Goal: Find specific page/section: Find specific page/section

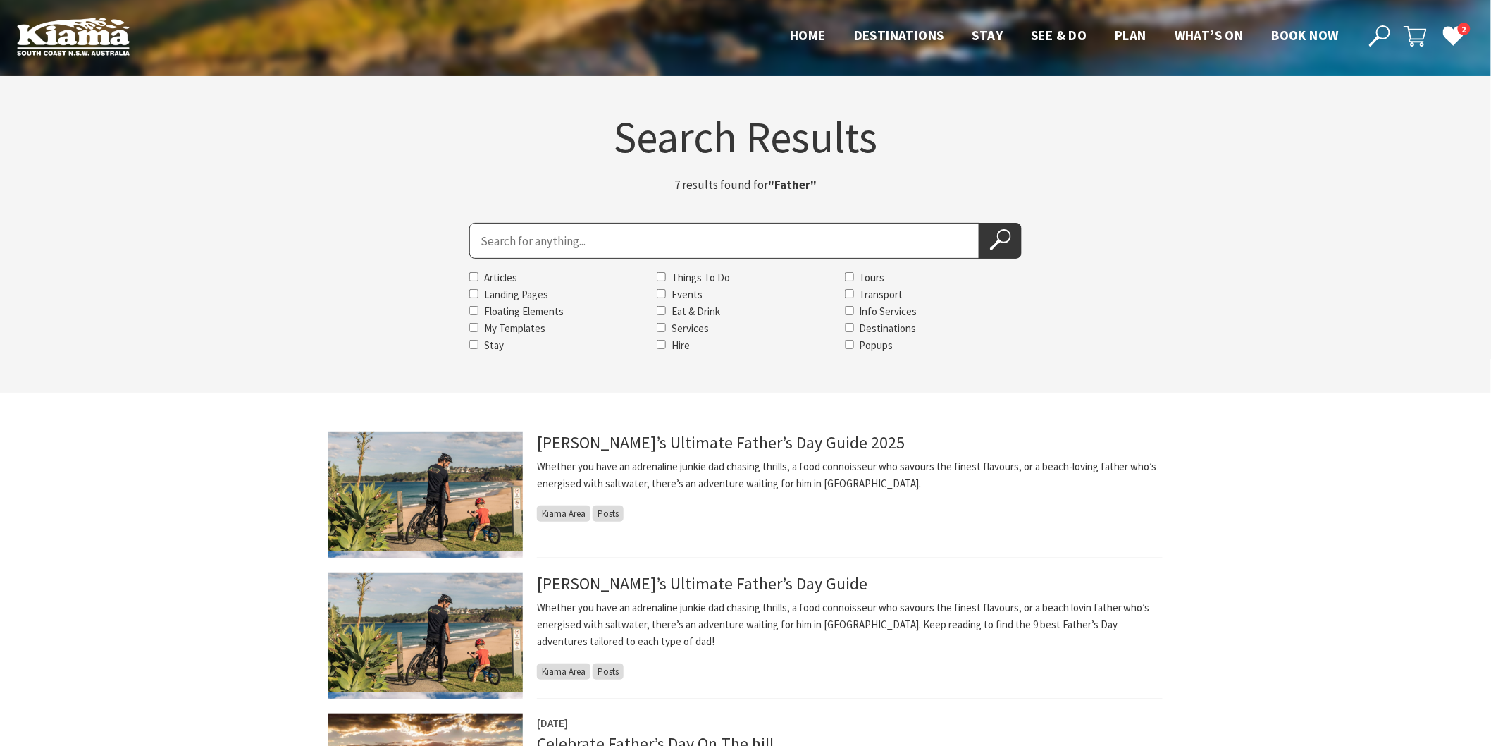
click at [579, 242] on input "Search for" at bounding box center [724, 241] width 510 height 36
type input "Little bettys"
click at [980, 223] on button "Search Now" at bounding box center [1001, 241] width 42 height 36
click at [1005, 240] on icon at bounding box center [1000, 239] width 21 height 21
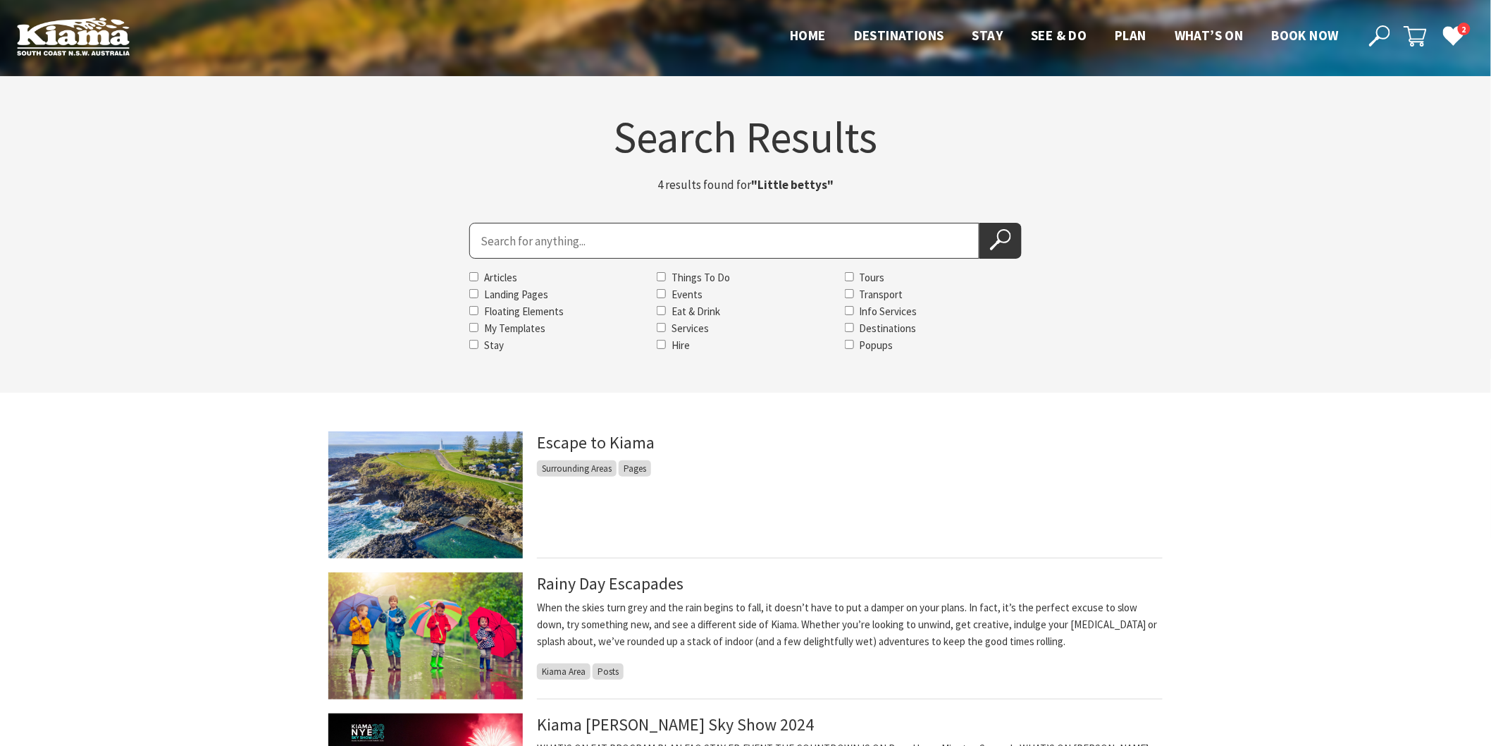
click at [550, 247] on input "Search for" at bounding box center [724, 241] width 510 height 36
type input "Little bettys"
click at [980, 223] on button "Search Now" at bounding box center [1001, 241] width 42 height 36
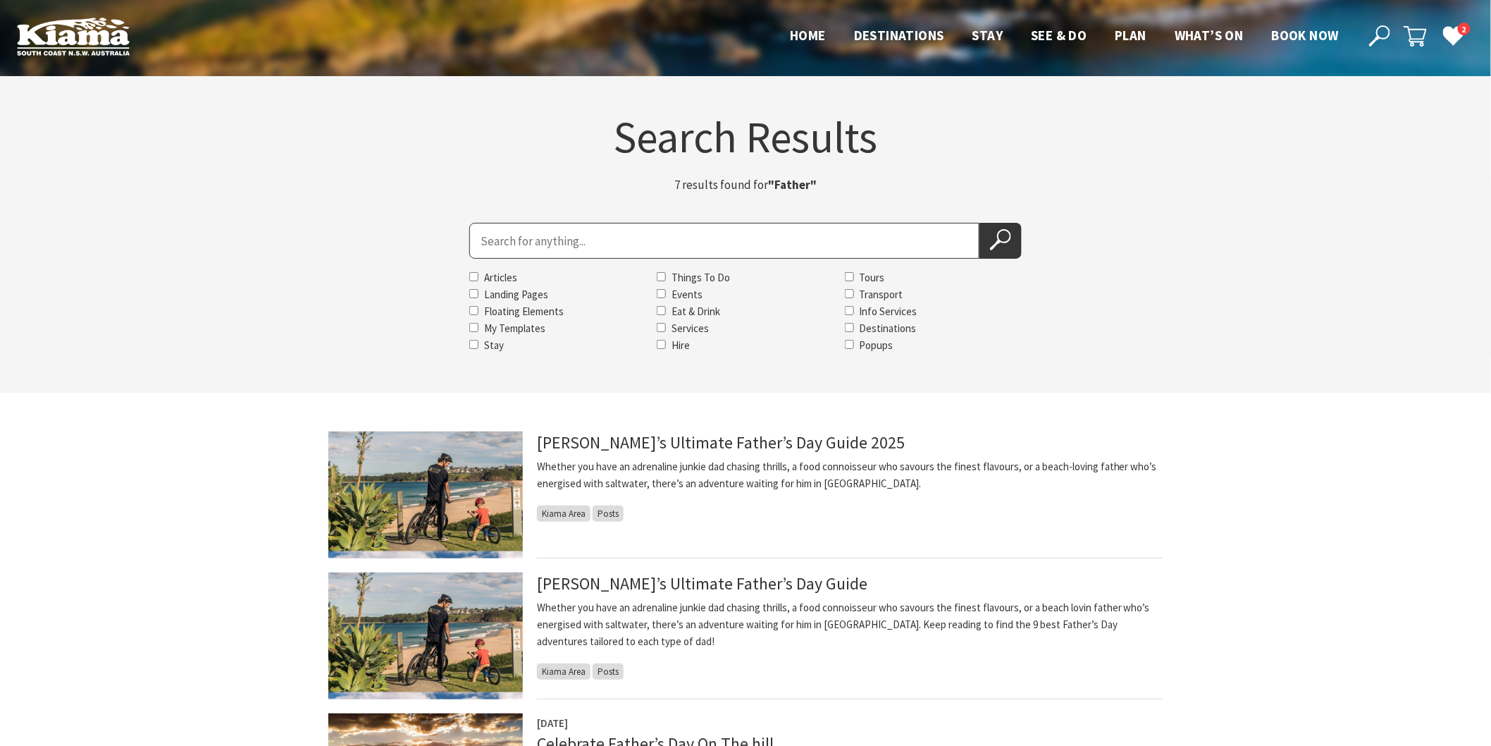
click at [673, 242] on input "Search for" at bounding box center [724, 241] width 510 height 36
type input "Kendalls beach cottage"
click at [980, 223] on button "Search Now" at bounding box center [1001, 241] width 42 height 36
click at [988, 236] on button "Search Now" at bounding box center [1001, 241] width 42 height 36
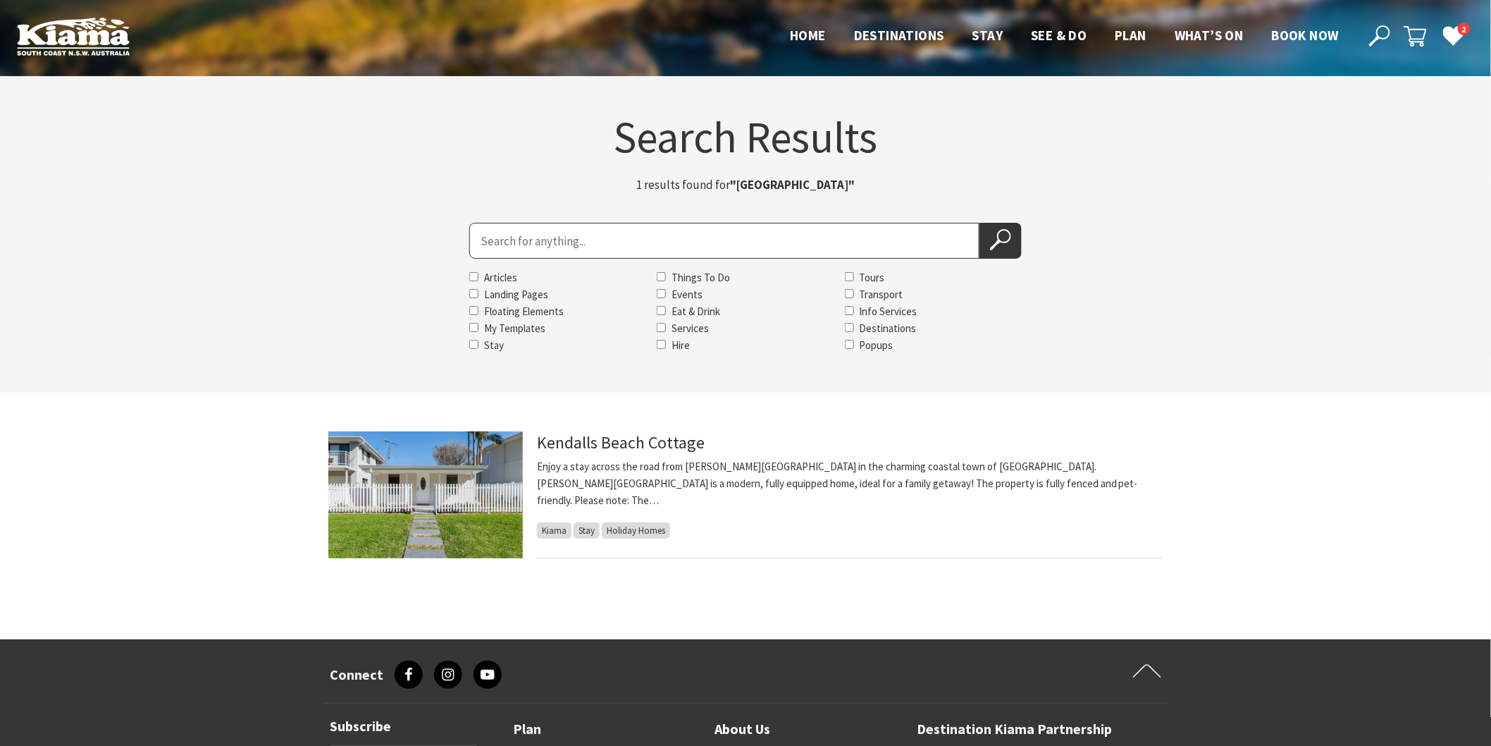
click at [545, 248] on input "Search for" at bounding box center [724, 241] width 510 height 36
type input "Bigwave"
click at [980, 223] on button "Search Now" at bounding box center [1001, 241] width 42 height 36
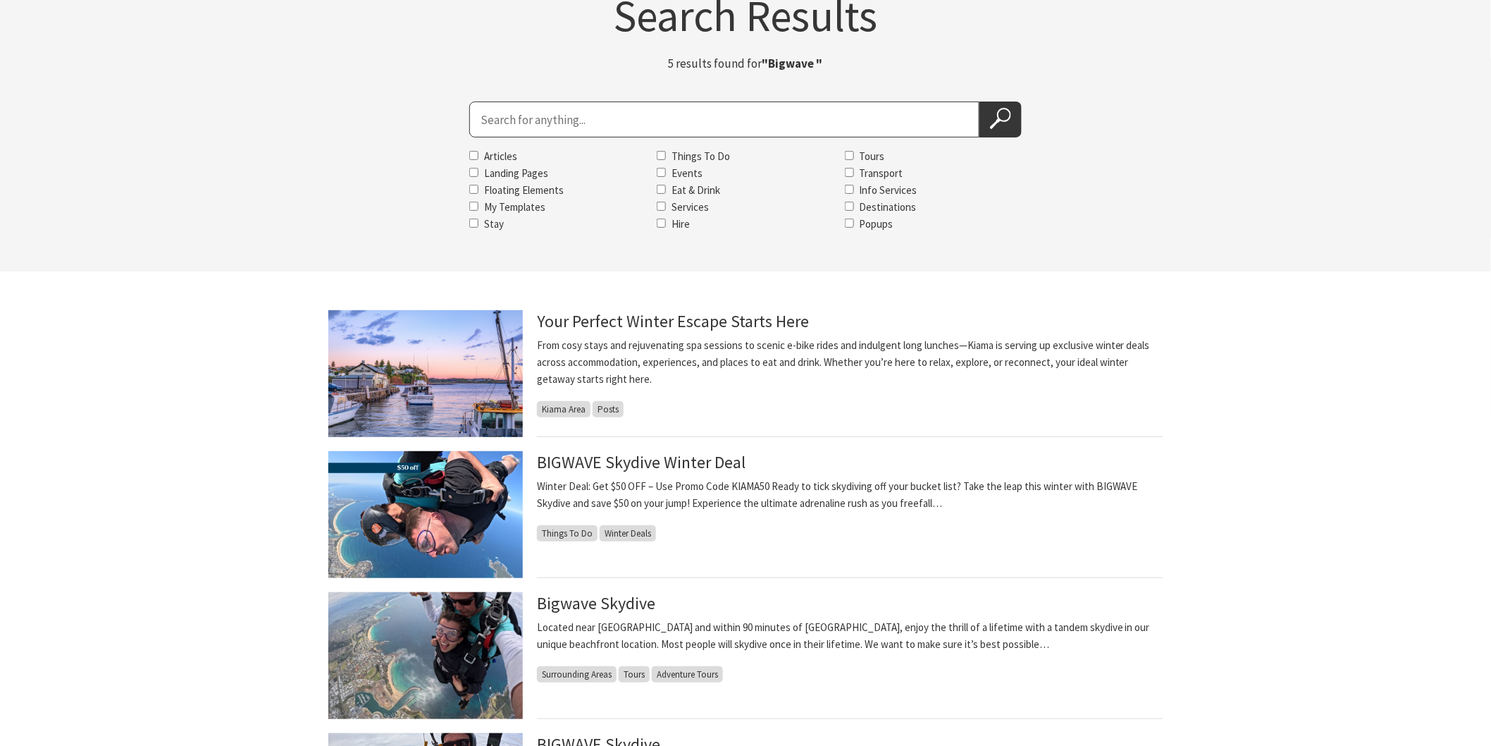
scroll to position [235, 0]
